Goal: Information Seeking & Learning: Learn about a topic

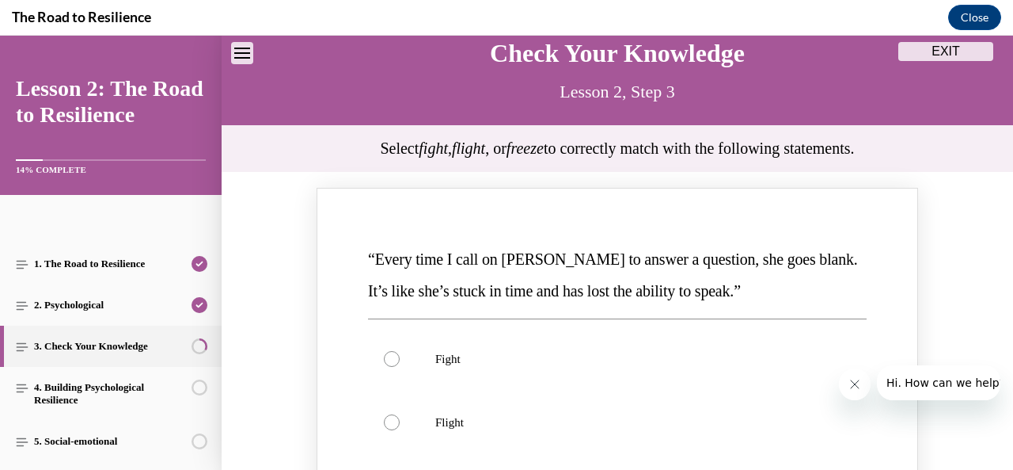
scroll to position [155, 0]
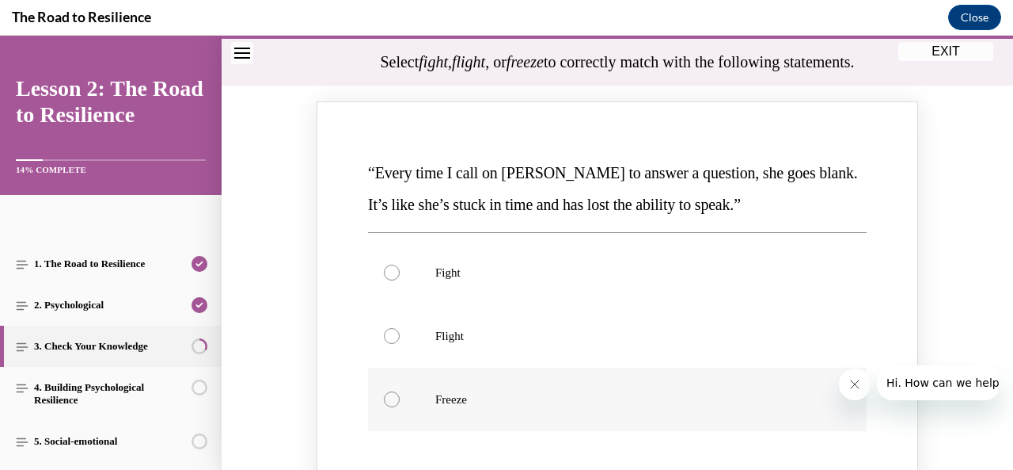
click at [452, 401] on p "Freeze" at bounding box center [631, 399] width 392 height 16
click at [400, 401] on input "Freeze" at bounding box center [392, 399] width 16 height 16
radio input "true"
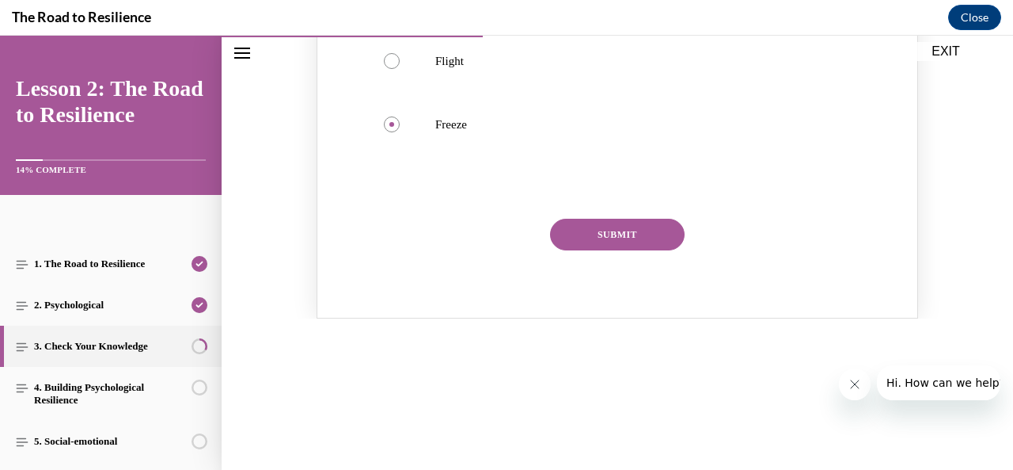
scroll to position [442, 0]
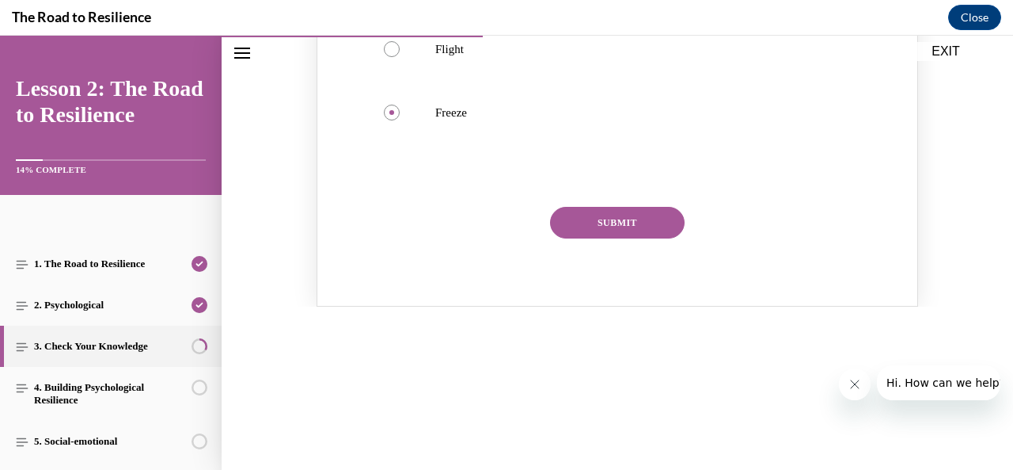
click at [629, 210] on button "SUBMIT" at bounding box center [617, 223] width 135 height 32
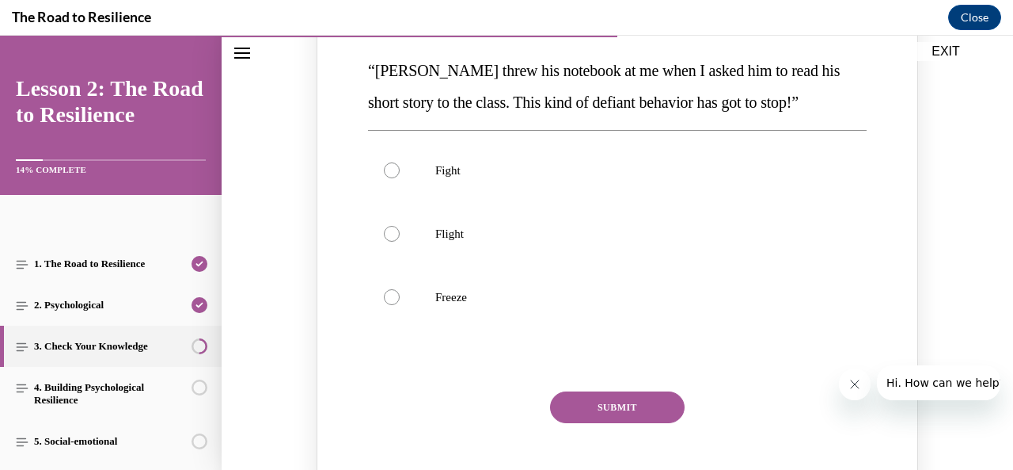
scroll to position [905, 0]
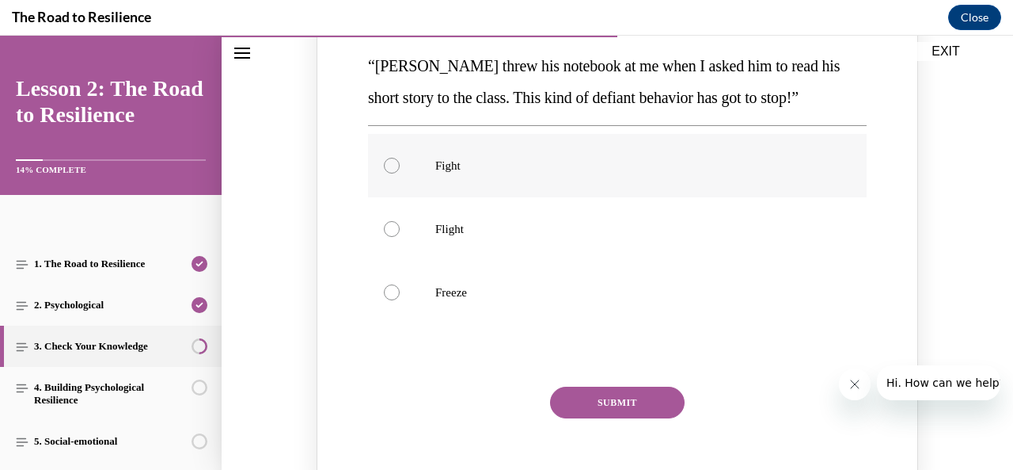
click at [599, 181] on label "Fight" at bounding box center [617, 165] width 499 height 63
click at [400, 173] on input "Fight" at bounding box center [392, 166] width 16 height 16
radio input "true"
click at [602, 406] on button "SUBMIT" at bounding box center [617, 402] width 135 height 32
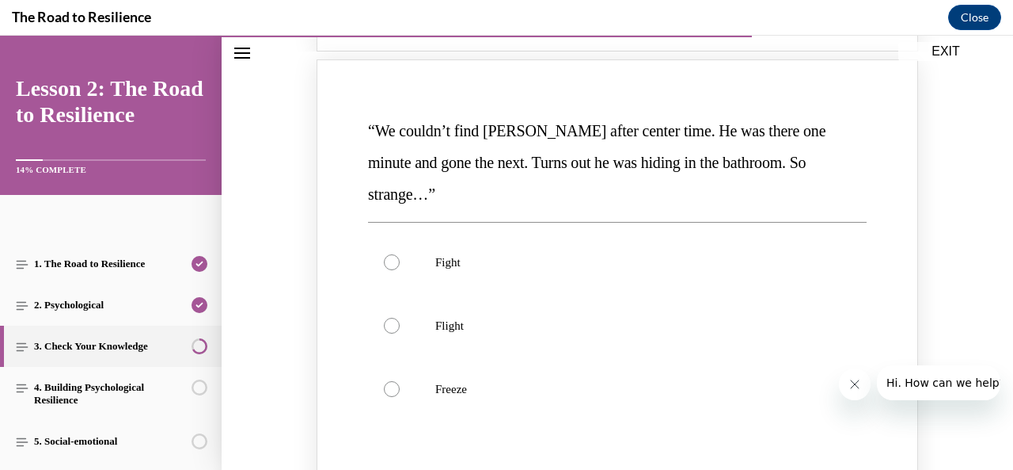
scroll to position [1486, 0]
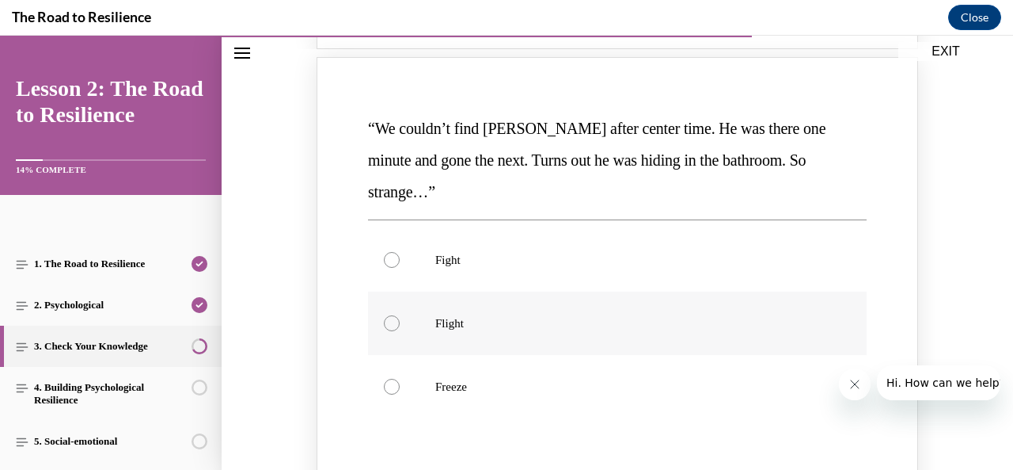
click at [523, 291] on label "Flight" at bounding box center [617, 322] width 499 height 63
click at [400, 315] on input "Flight" at bounding box center [392, 323] width 16 height 16
radio input "true"
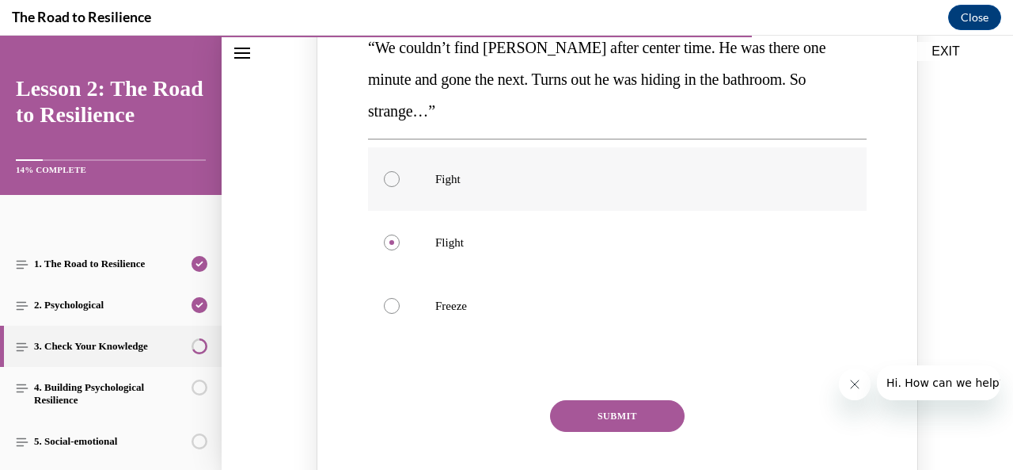
scroll to position [1568, 0]
click at [608, 399] on button "SUBMIT" at bounding box center [617, 415] width 135 height 32
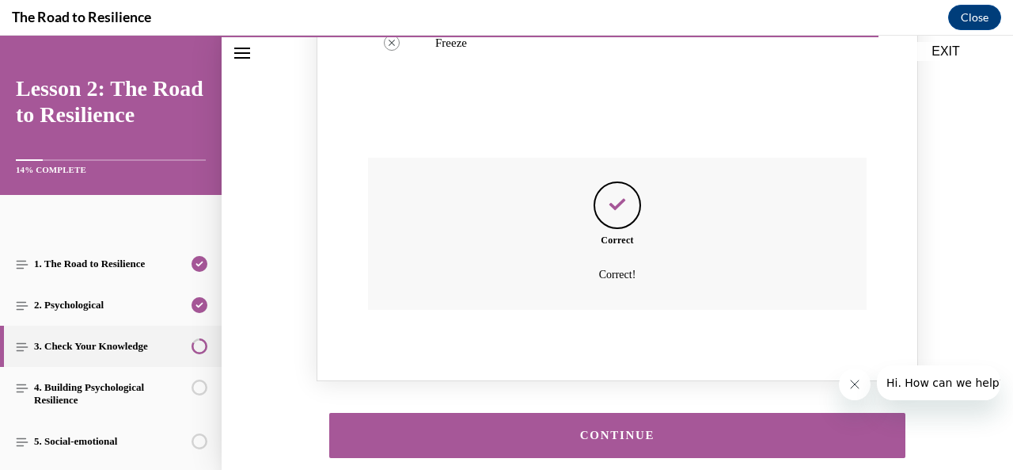
scroll to position [1831, 0]
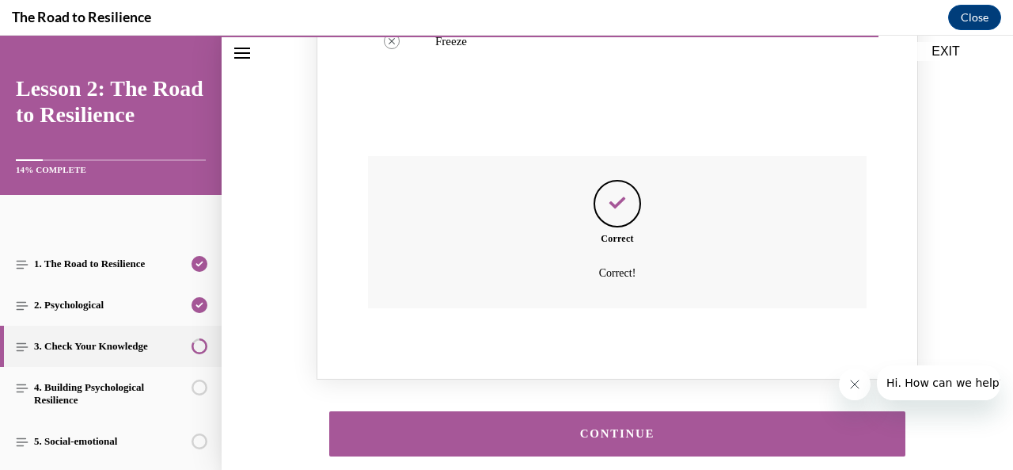
click at [607, 411] on button "CONTINUE" at bounding box center [617, 433] width 576 height 45
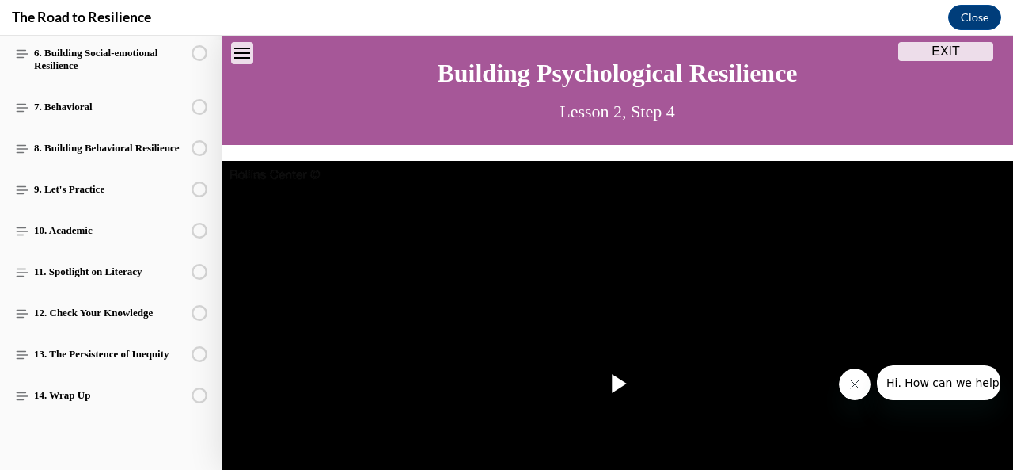
scroll to position [440, 0]
click at [652, 335] on img "Video player" at bounding box center [618, 384] width 792 height 446
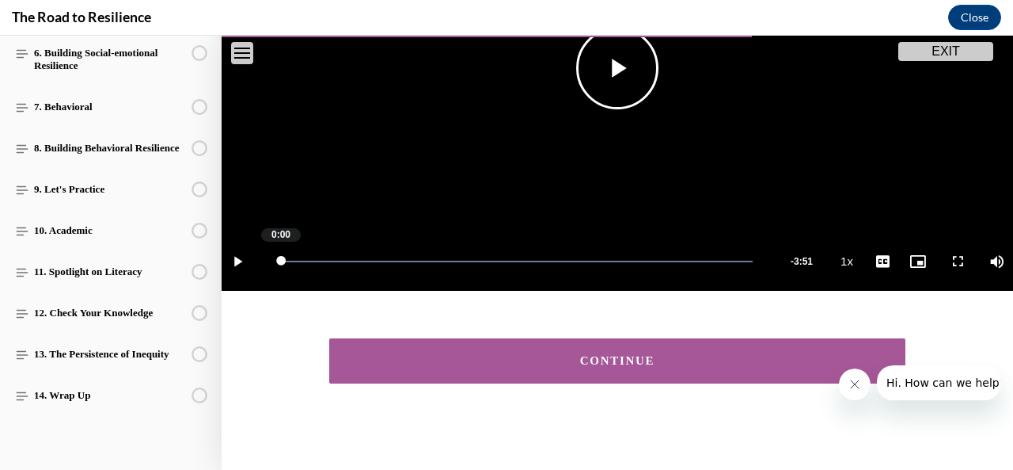
scroll to position [361, 0]
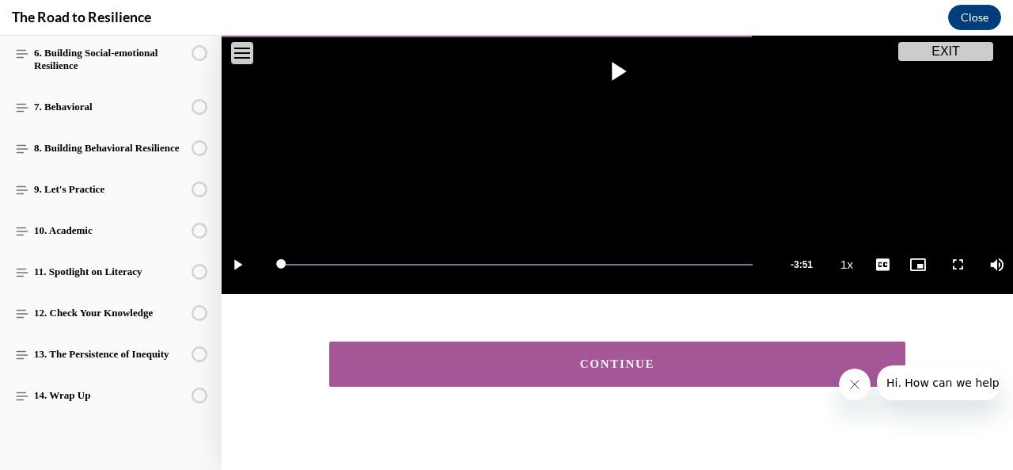
click at [507, 358] on div "CONTINUE" at bounding box center [617, 364] width 527 height 12
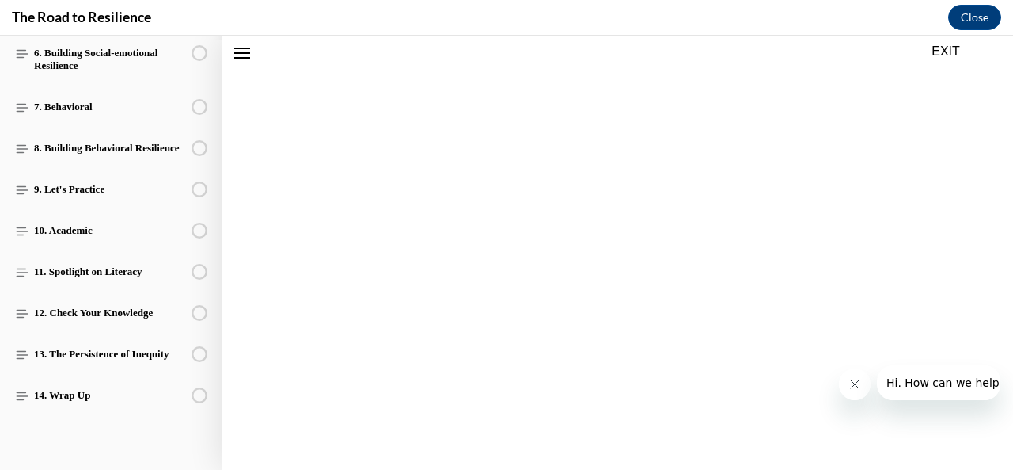
scroll to position [313, 0]
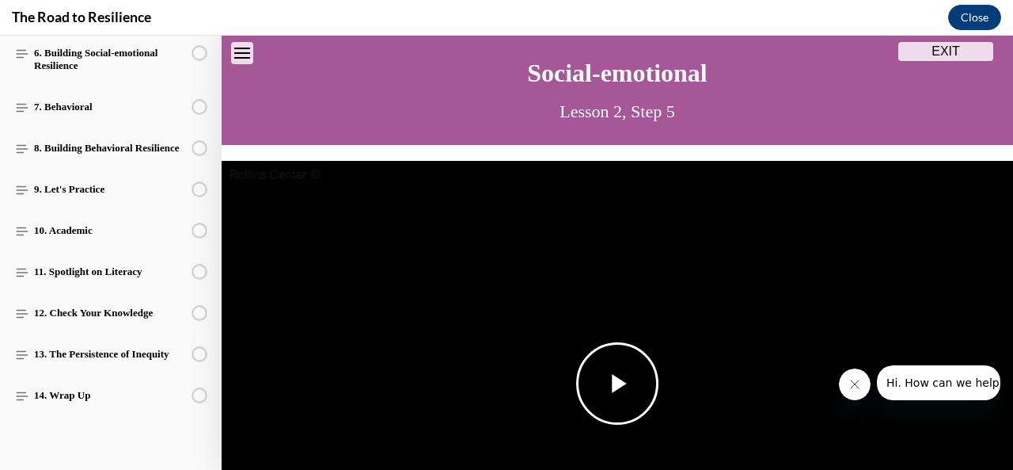
click at [618, 383] on span "Video player" at bounding box center [618, 383] width 0 height 0
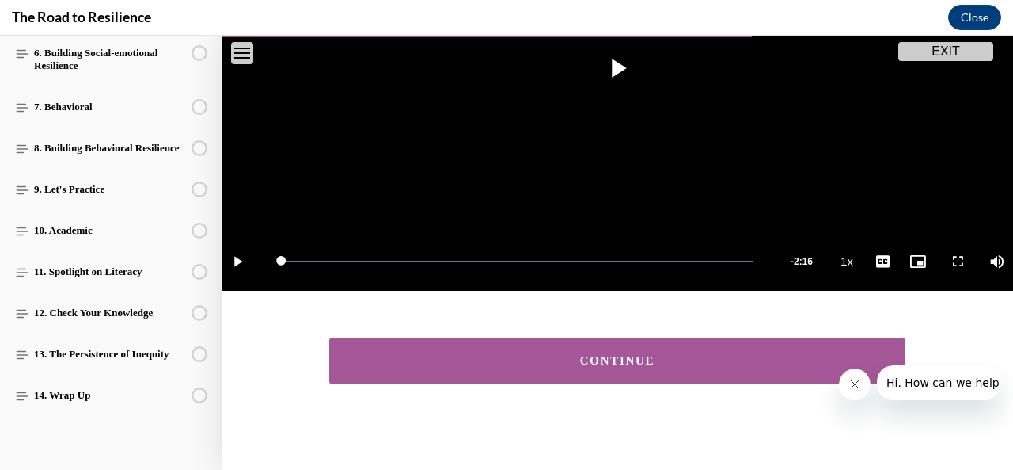
scroll to position [361, 0]
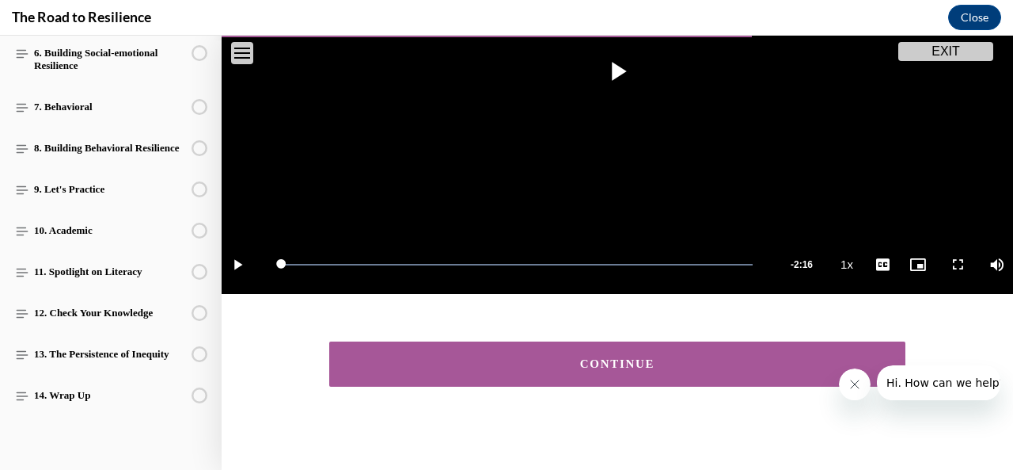
click at [614, 348] on button "CONTINUE" at bounding box center [617, 363] width 576 height 45
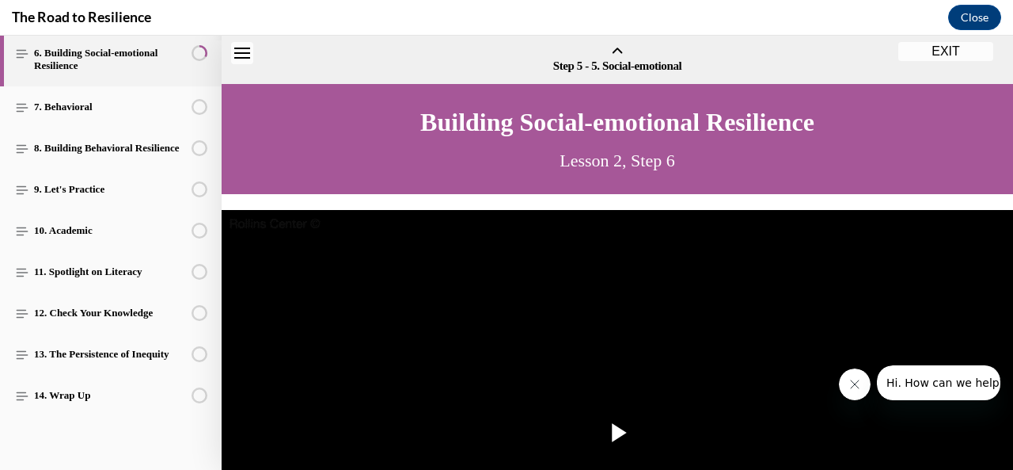
scroll to position [49, 0]
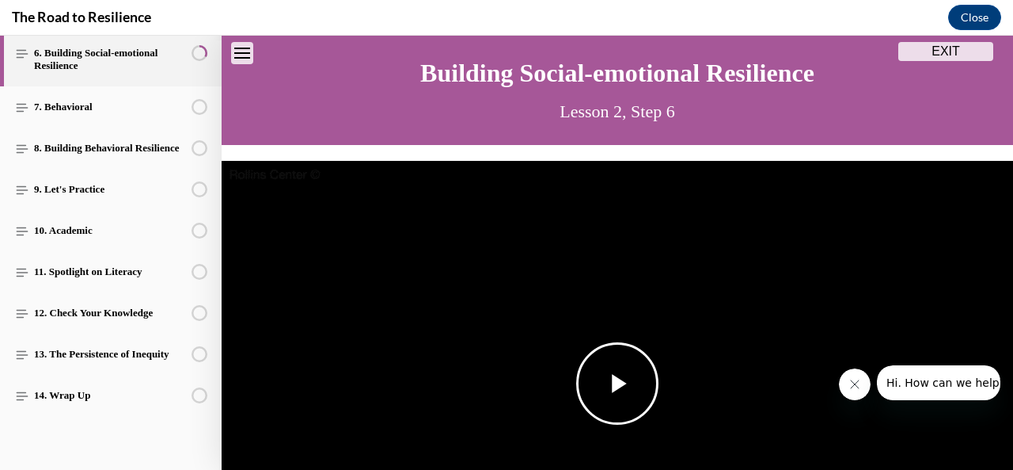
click at [618, 383] on span "Video player" at bounding box center [618, 383] width 0 height 0
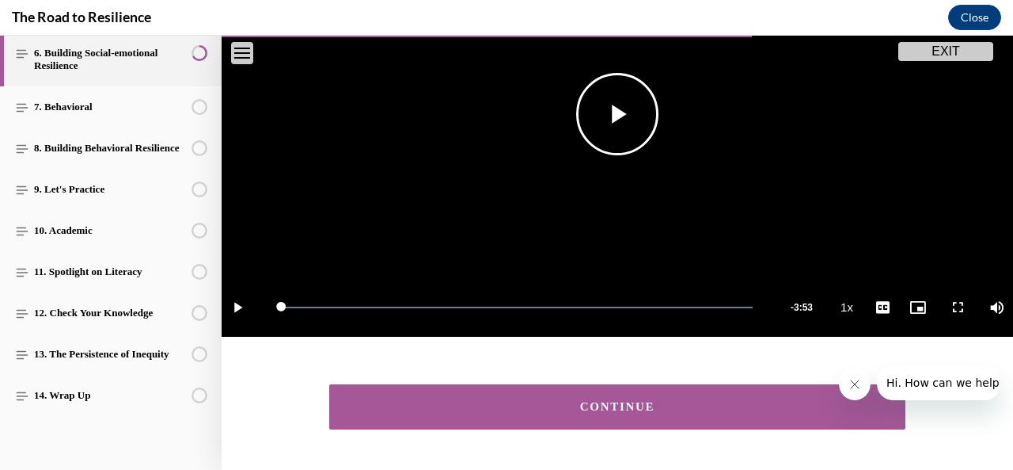
scroll to position [361, 0]
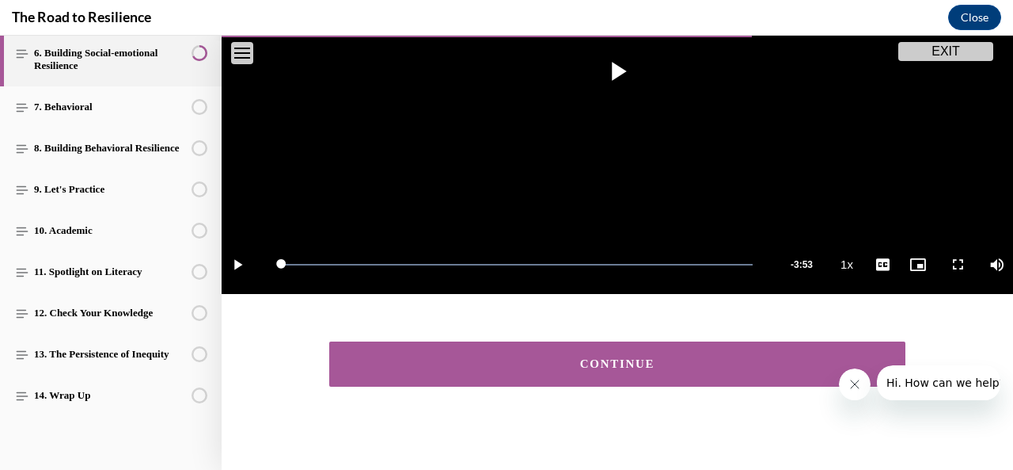
click at [603, 358] on div "CONTINUE" at bounding box center [617, 364] width 527 height 12
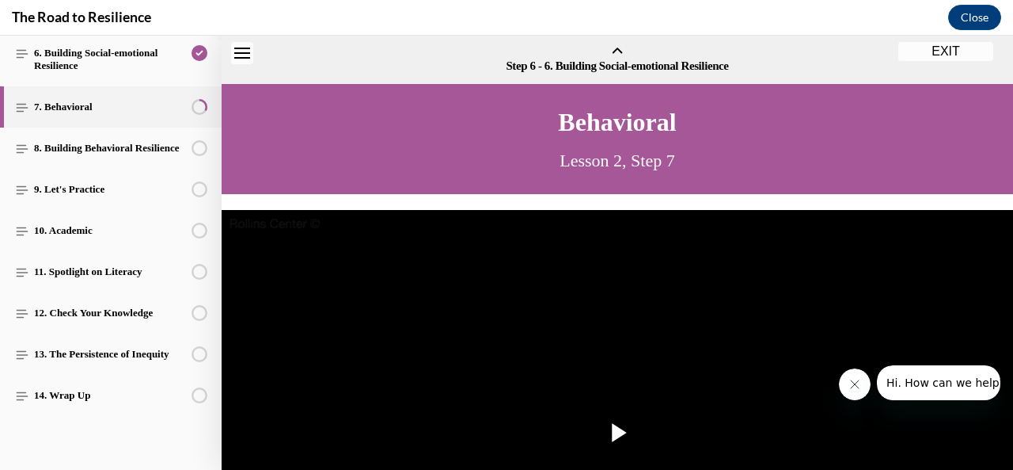
scroll to position [49, 0]
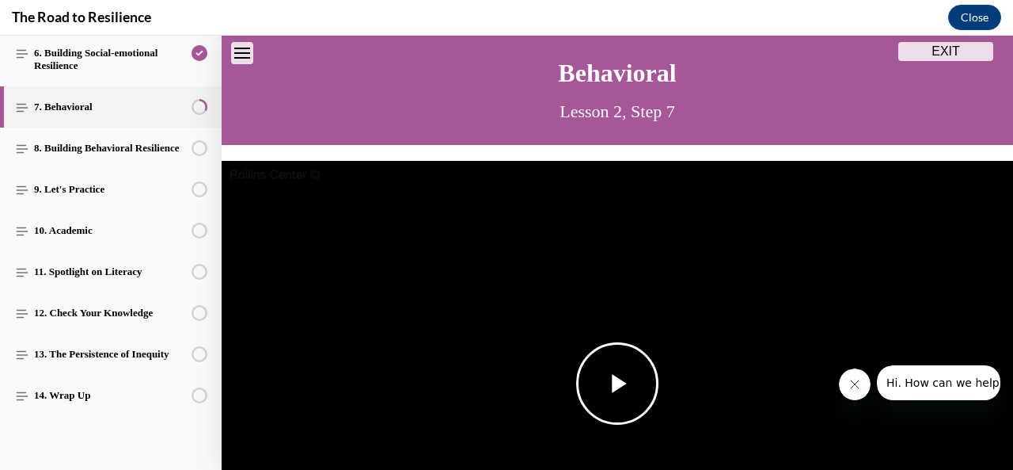
click at [618, 383] on span "Video player" at bounding box center [618, 383] width 0 height 0
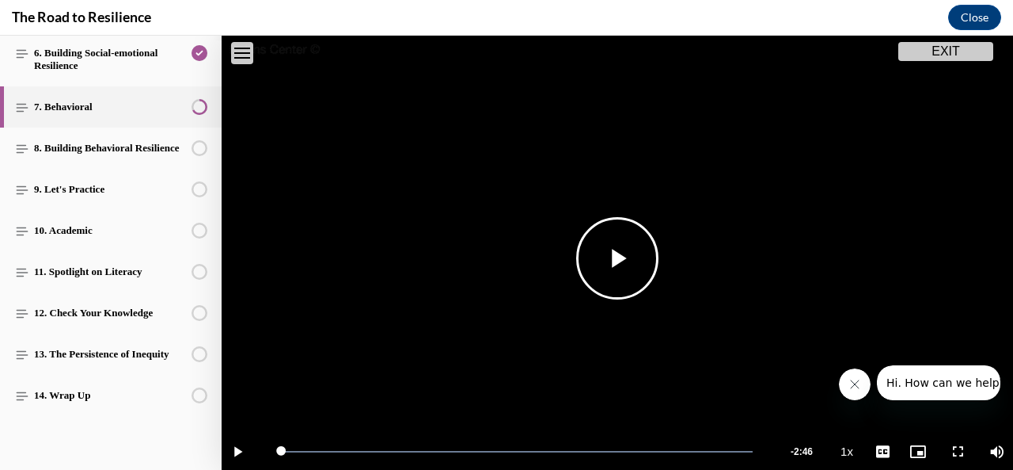
scroll to position [377, 0]
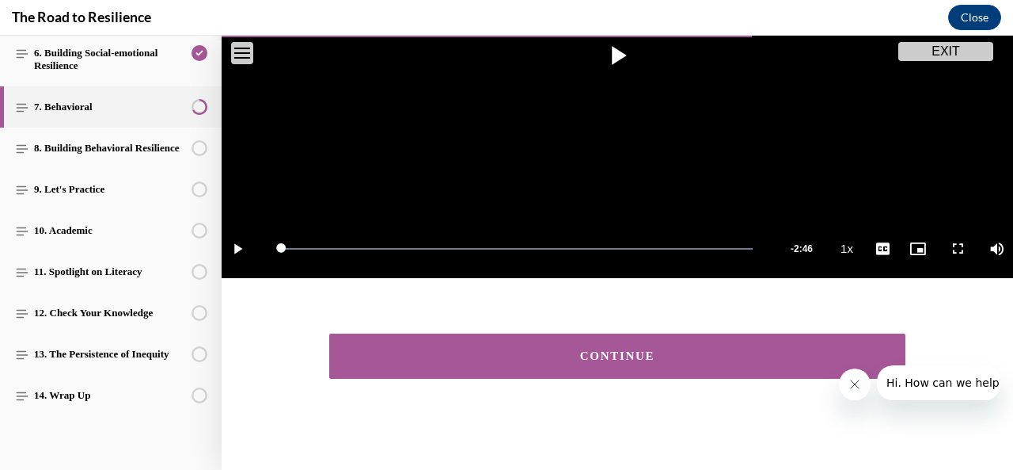
click at [468, 351] on div "CONTINUE" at bounding box center [617, 356] width 527 height 12
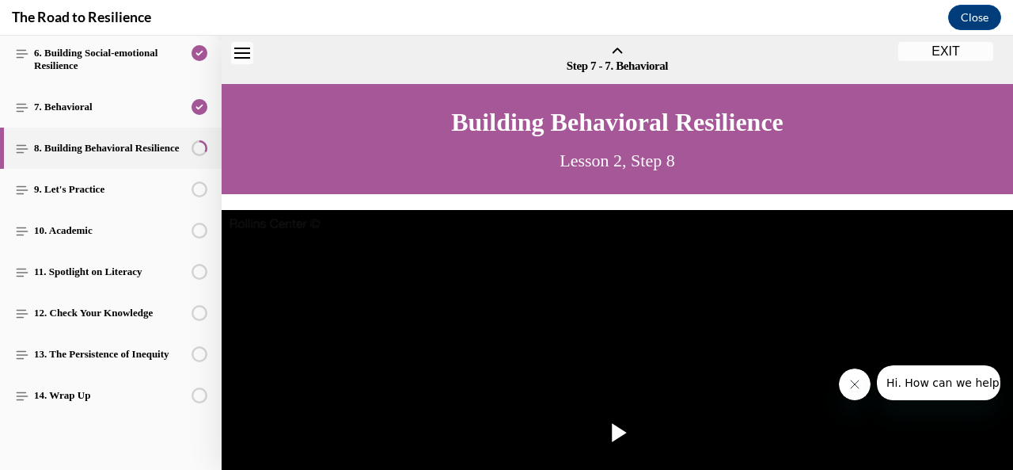
scroll to position [49, 0]
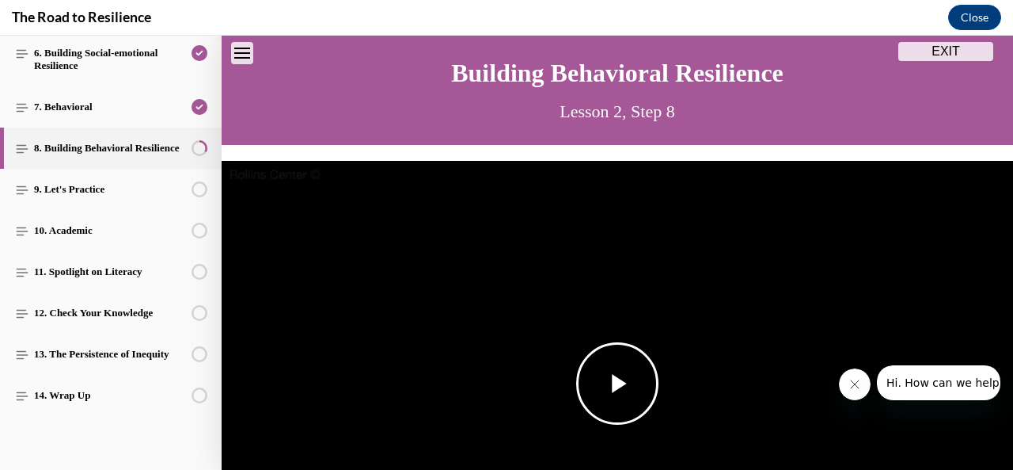
click at [618, 383] on span "Video player" at bounding box center [618, 383] width 0 height 0
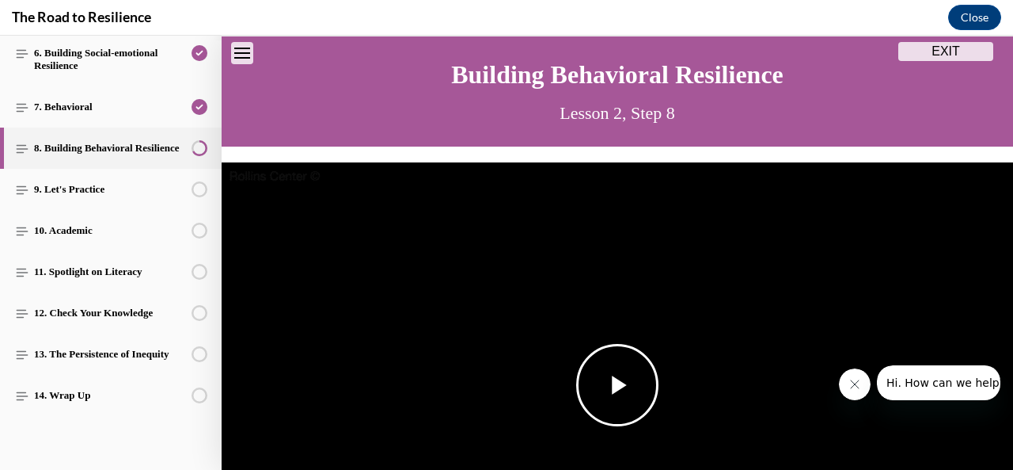
scroll to position [377, 0]
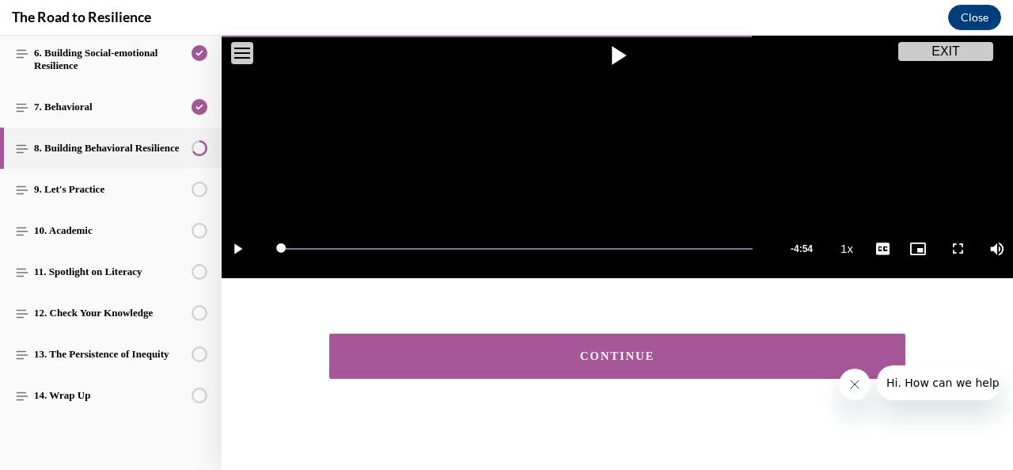
click at [652, 333] on button "CONTINUE" at bounding box center [617, 355] width 576 height 45
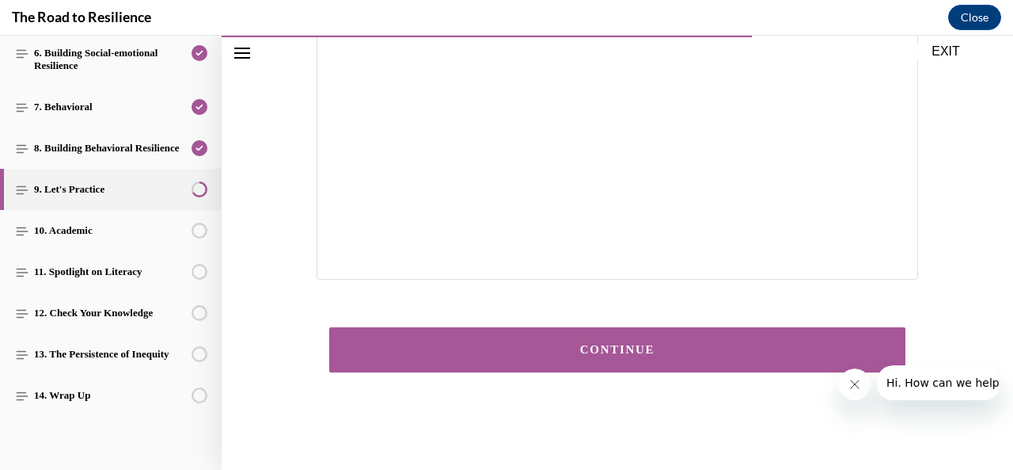
scroll to position [424, 0]
click at [650, 341] on button "CONTINUE" at bounding box center [617, 349] width 576 height 45
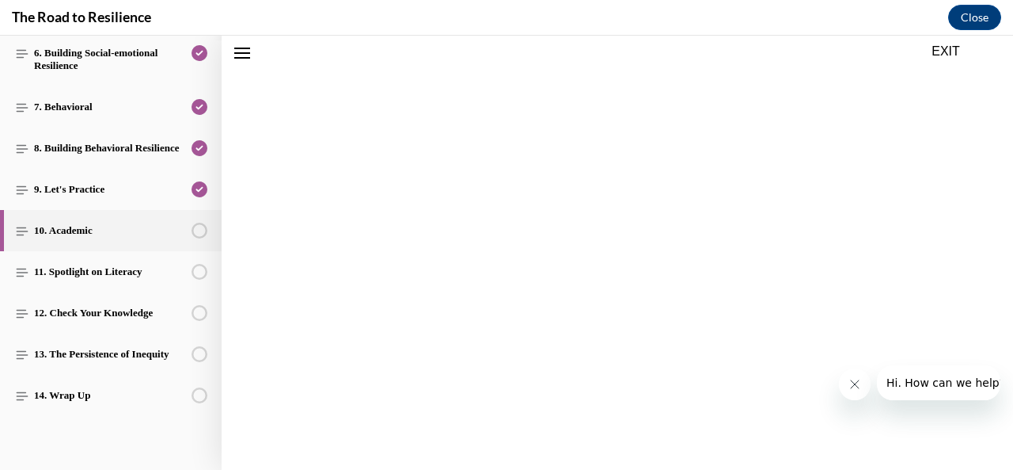
scroll to position [49, 0]
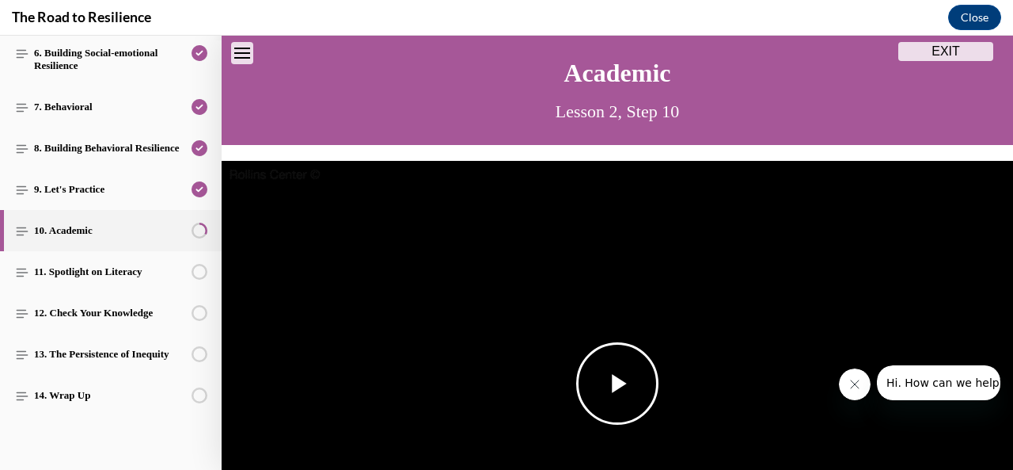
click at [565, 351] on img "Video player" at bounding box center [618, 384] width 792 height 446
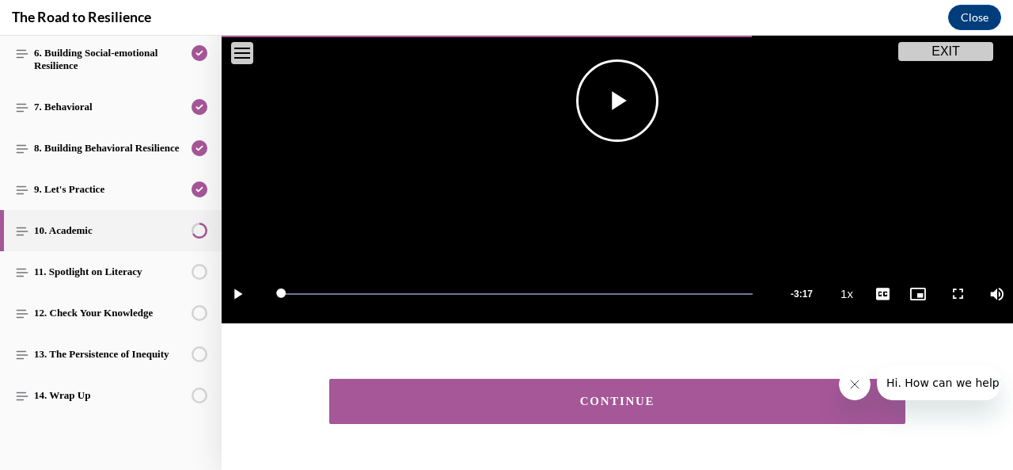
scroll to position [377, 0]
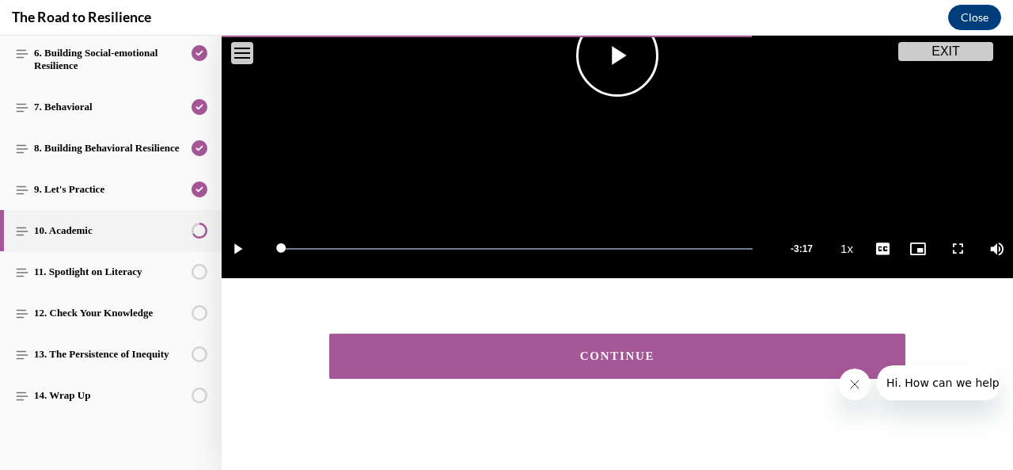
click at [565, 351] on div "CONTINUE" at bounding box center [617, 356] width 527 height 12
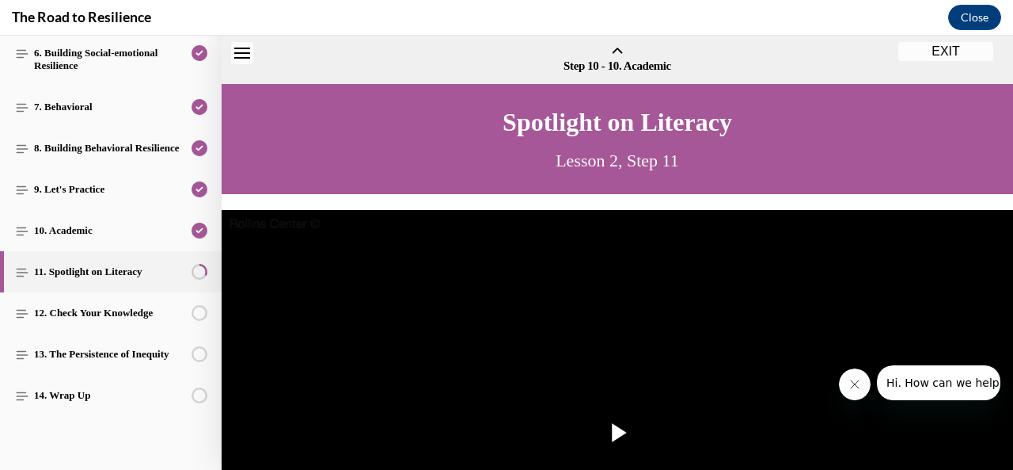
scroll to position [49, 0]
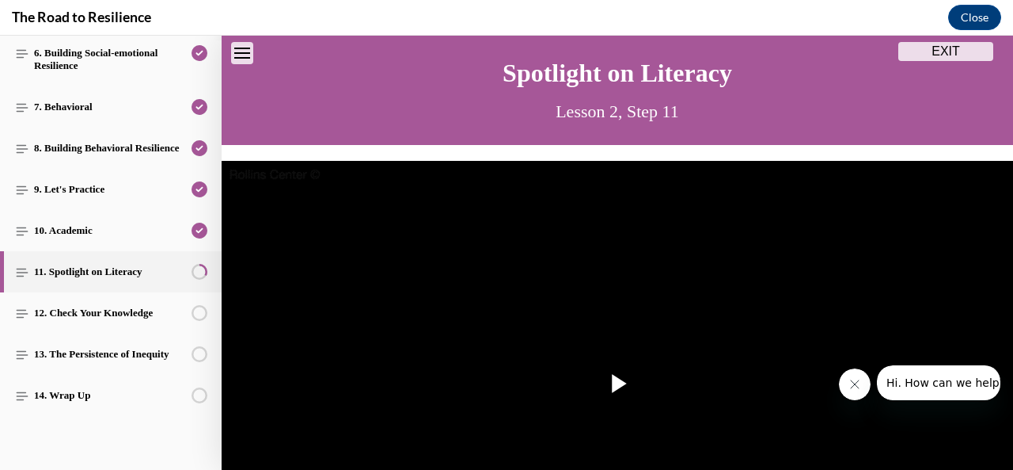
click at [565, 351] on img "Video player" at bounding box center [618, 384] width 792 height 446
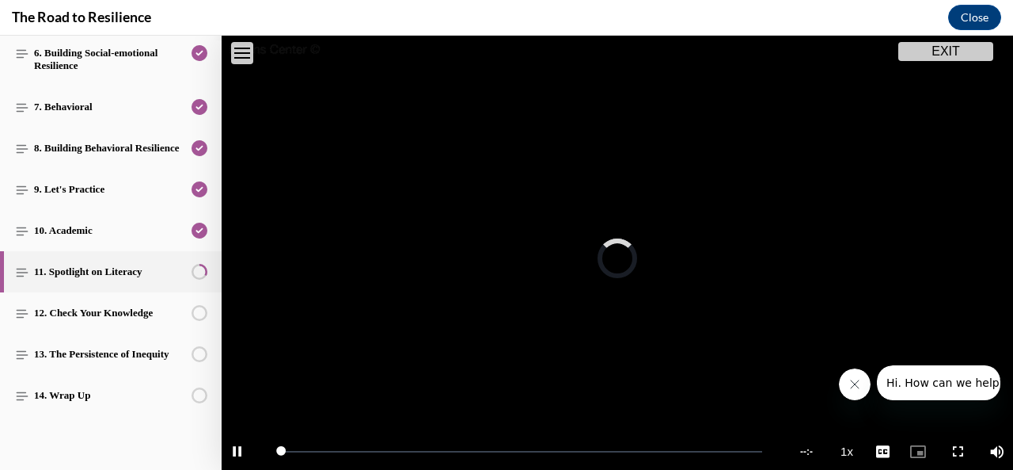
click at [565, 351] on img "Video player" at bounding box center [618, 259] width 792 height 446
click at [565, 351] on video "Video player" at bounding box center [618, 259] width 792 height 446
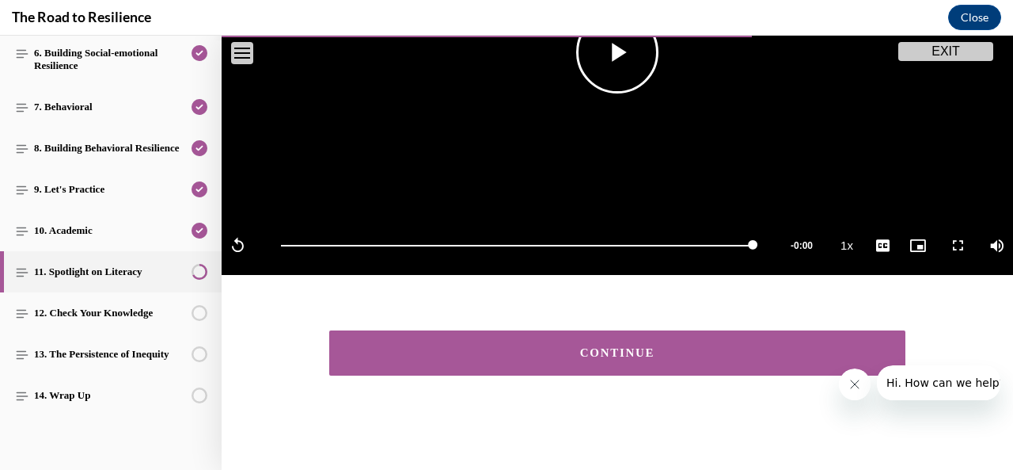
scroll to position [377, 0]
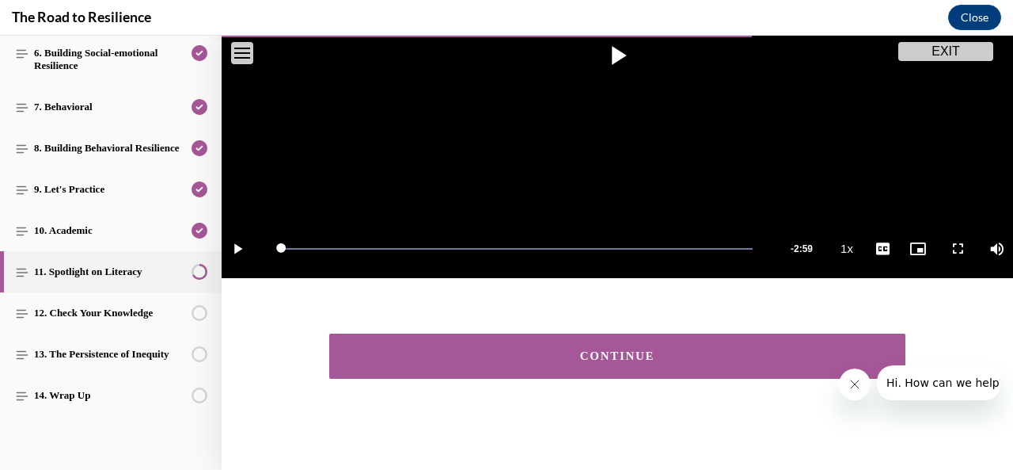
click at [572, 333] on button "CONTINUE" at bounding box center [617, 355] width 576 height 45
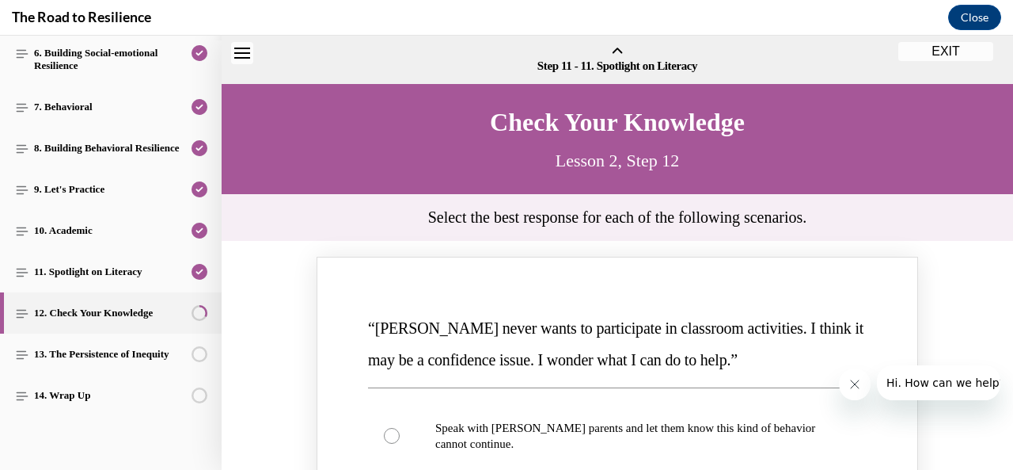
scroll to position [49, 0]
